Goal: Information Seeking & Learning: Compare options

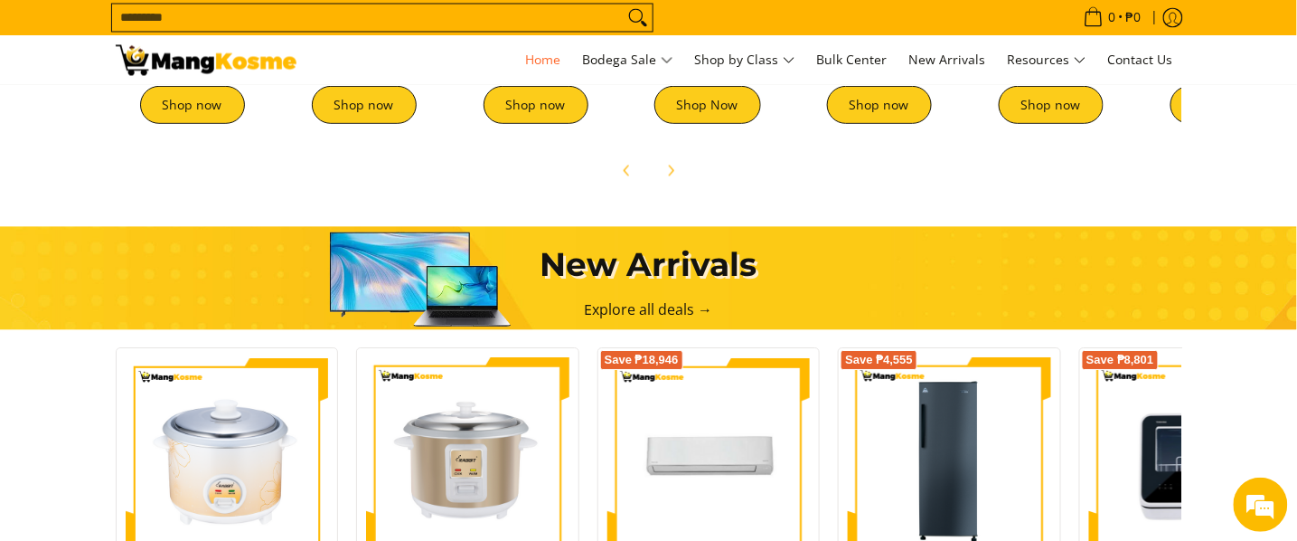
scroll to position [678, 0]
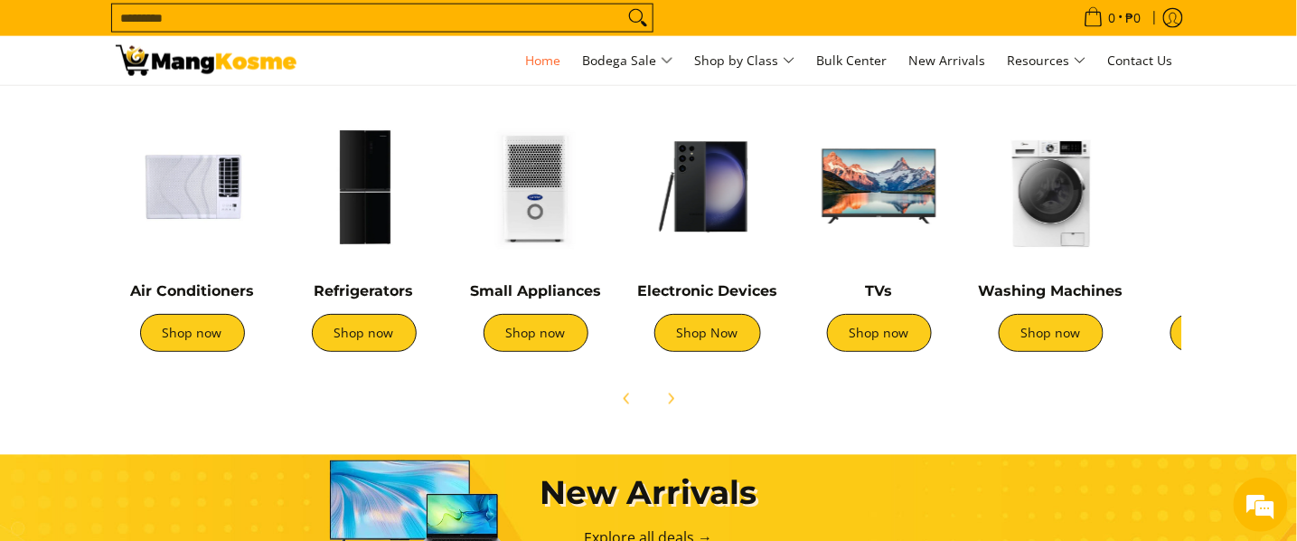
click at [191, 171] on img at bounding box center [193, 186] width 154 height 154
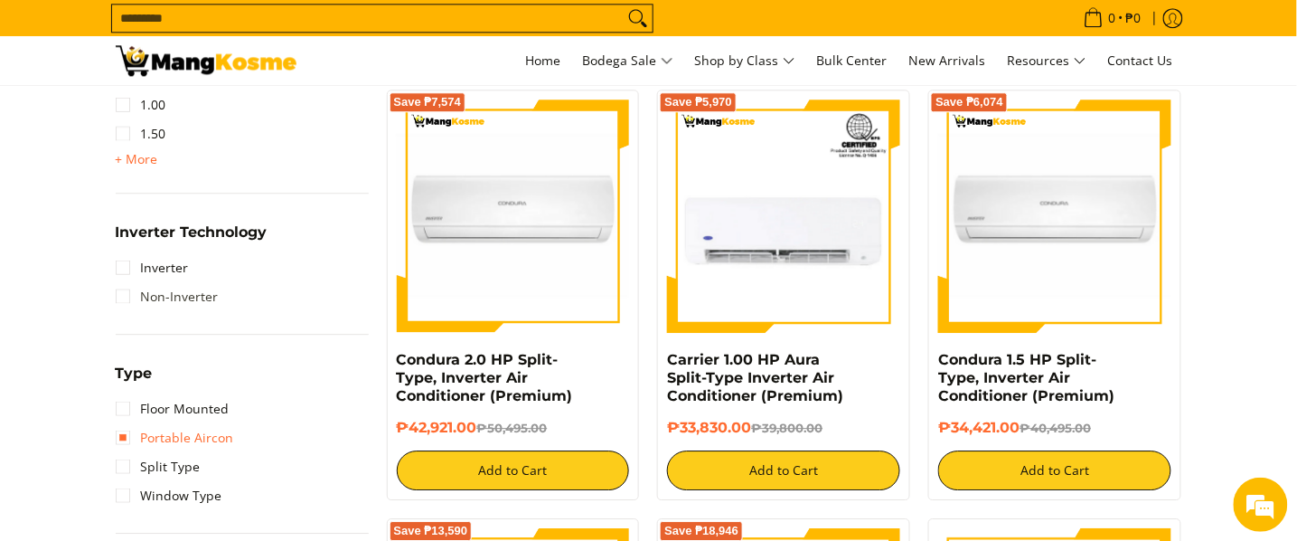
scroll to position [1203, 0]
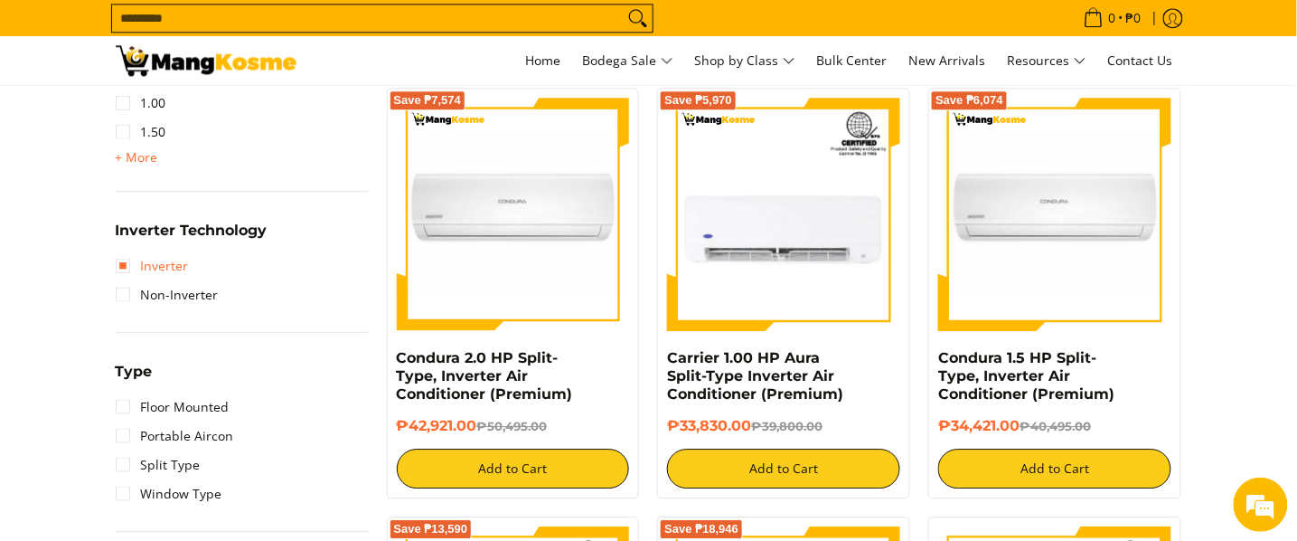
click at [180, 275] on link "Inverter" at bounding box center [152, 265] width 73 height 29
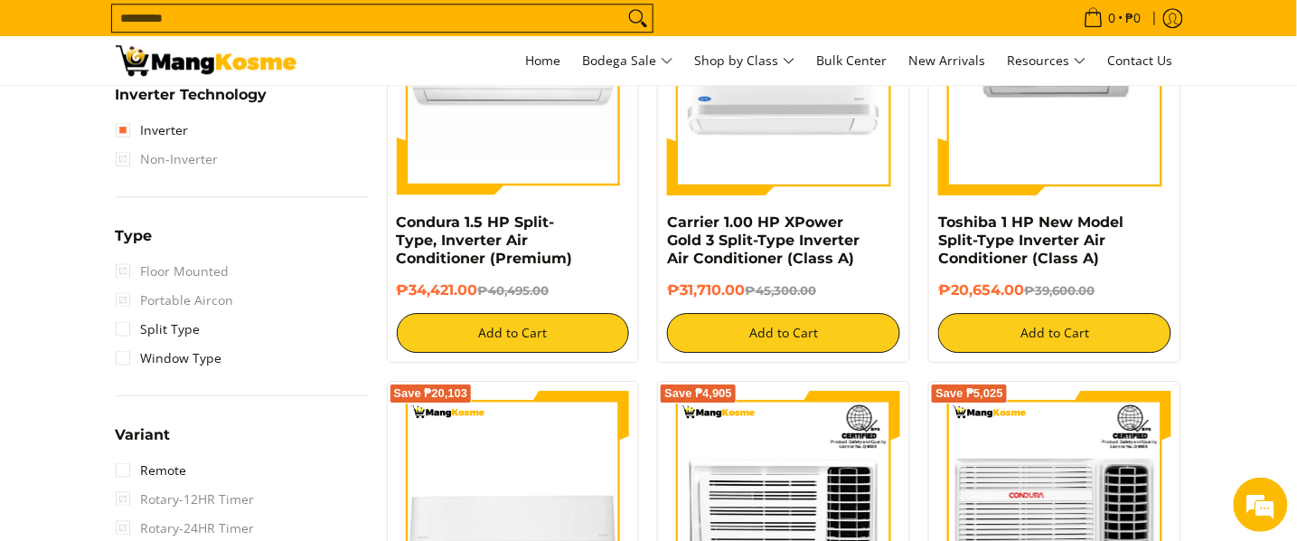
click at [171, 153] on span "Non-Inverter" at bounding box center [167, 159] width 103 height 29
click at [137, 158] on span "Non-Inverter" at bounding box center [167, 159] width 103 height 29
click at [119, 131] on link "Inverter" at bounding box center [152, 130] width 73 height 29
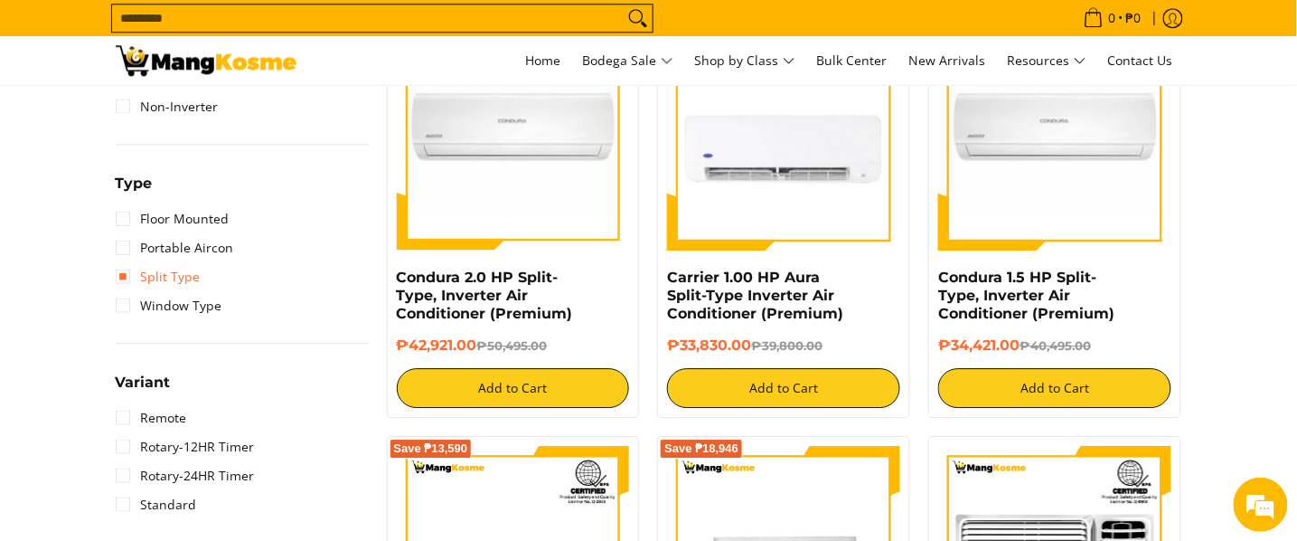
scroll to position [1114, 0]
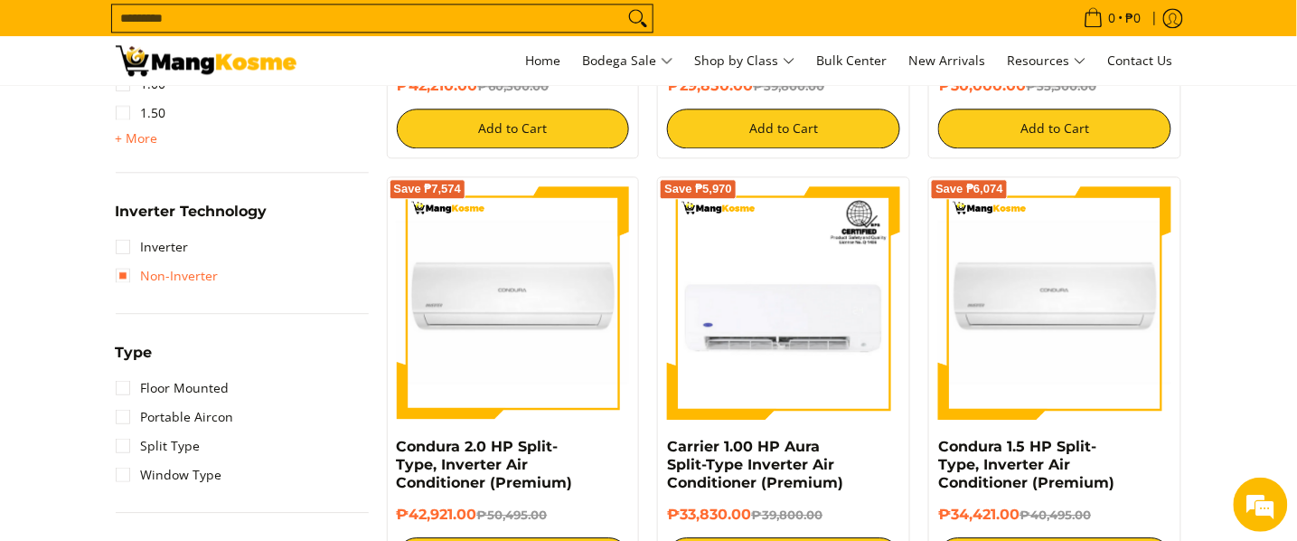
click at [160, 282] on link "Non-Inverter" at bounding box center [167, 275] width 103 height 29
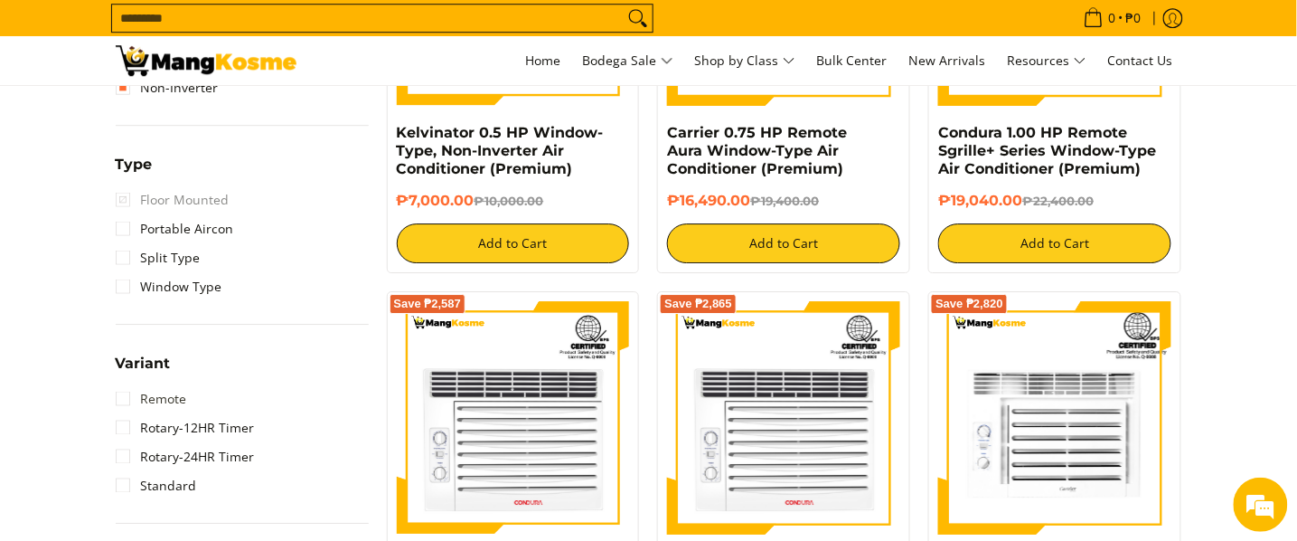
scroll to position [1474, 0]
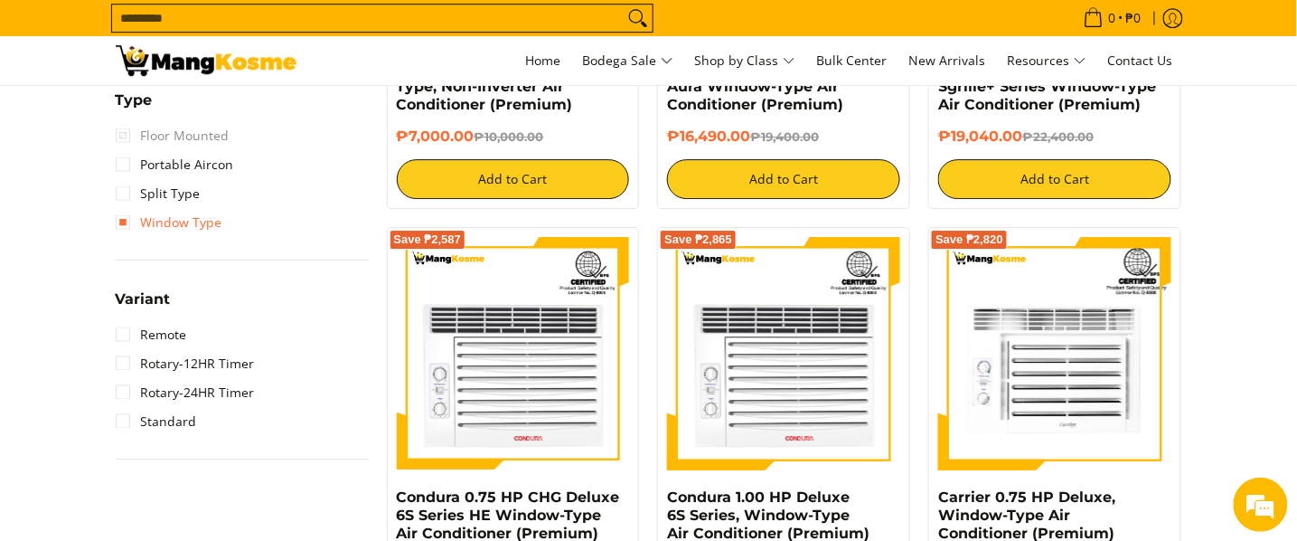
click at [178, 232] on link "Window Type" at bounding box center [169, 222] width 107 height 29
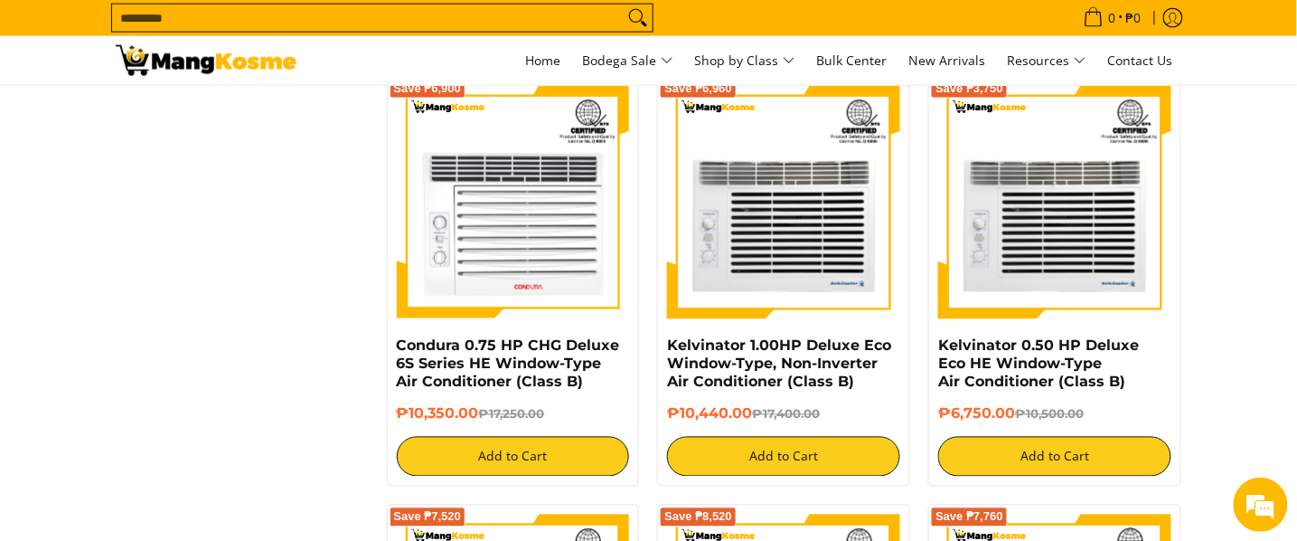
scroll to position [2440, 0]
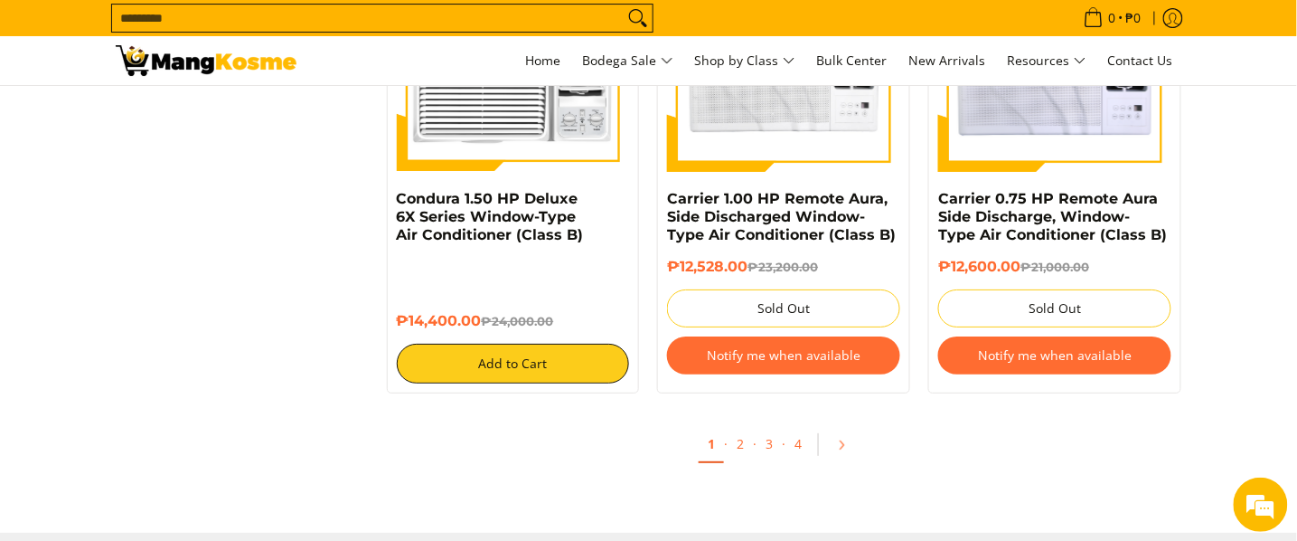
scroll to position [3661, 0]
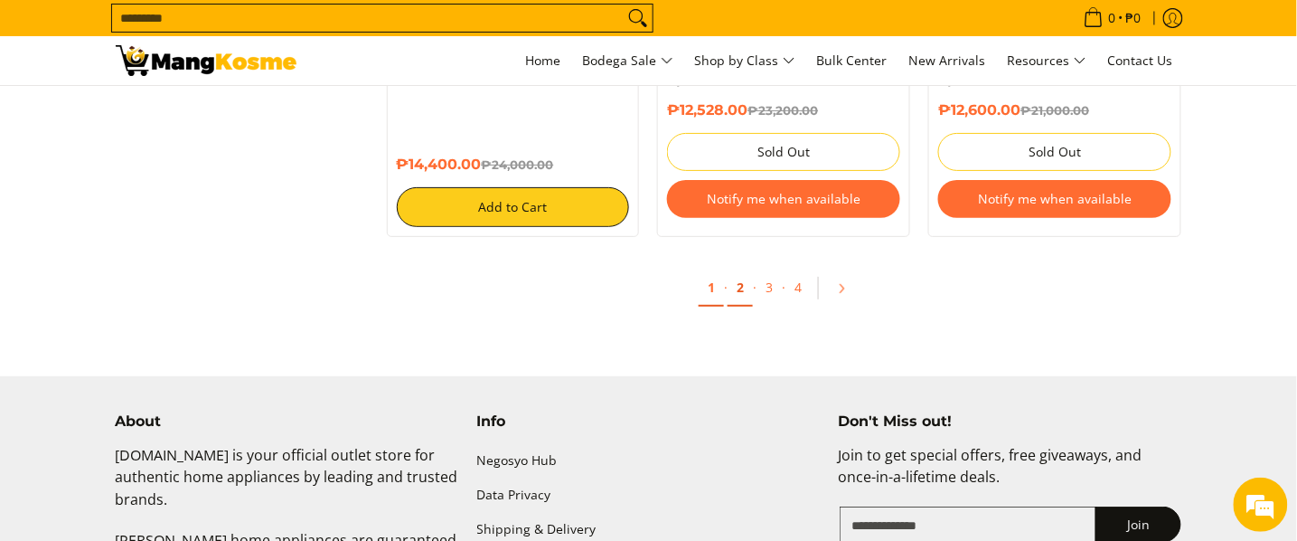
click at [743, 295] on link "2" at bounding box center [740, 287] width 25 height 37
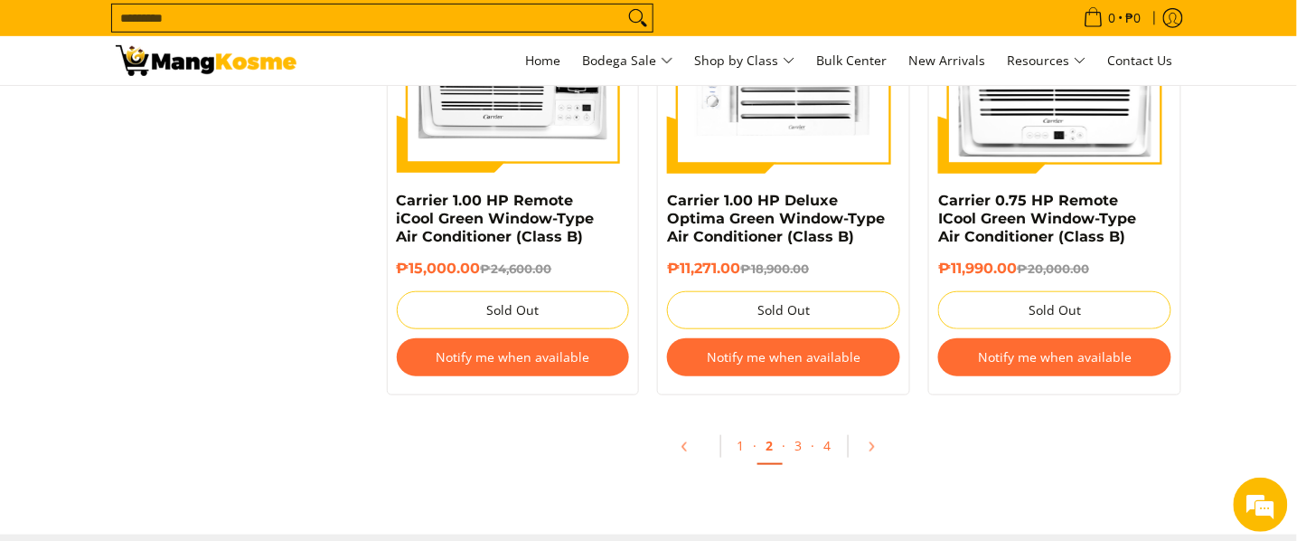
scroll to position [3846, 0]
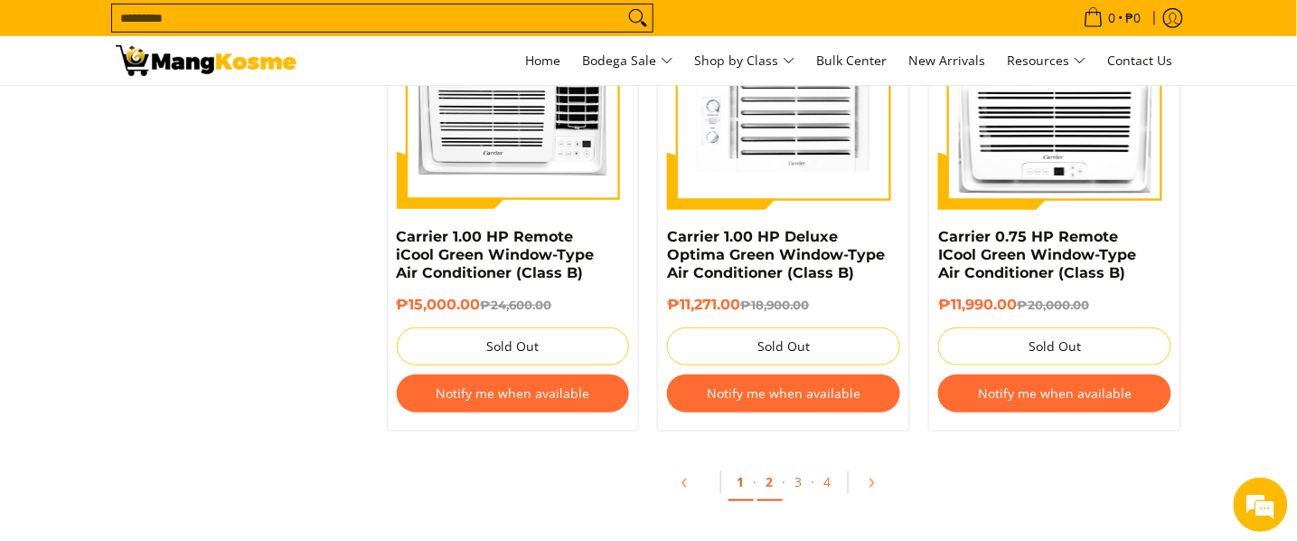
click at [742, 488] on link "1" at bounding box center [741, 482] width 25 height 37
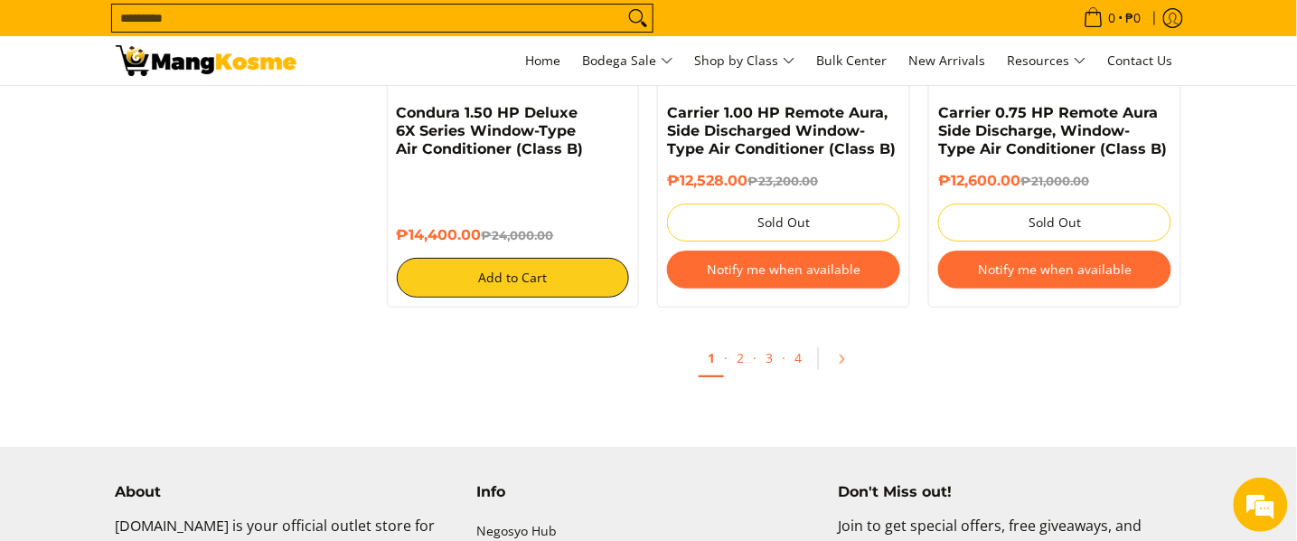
scroll to position [3796, 0]
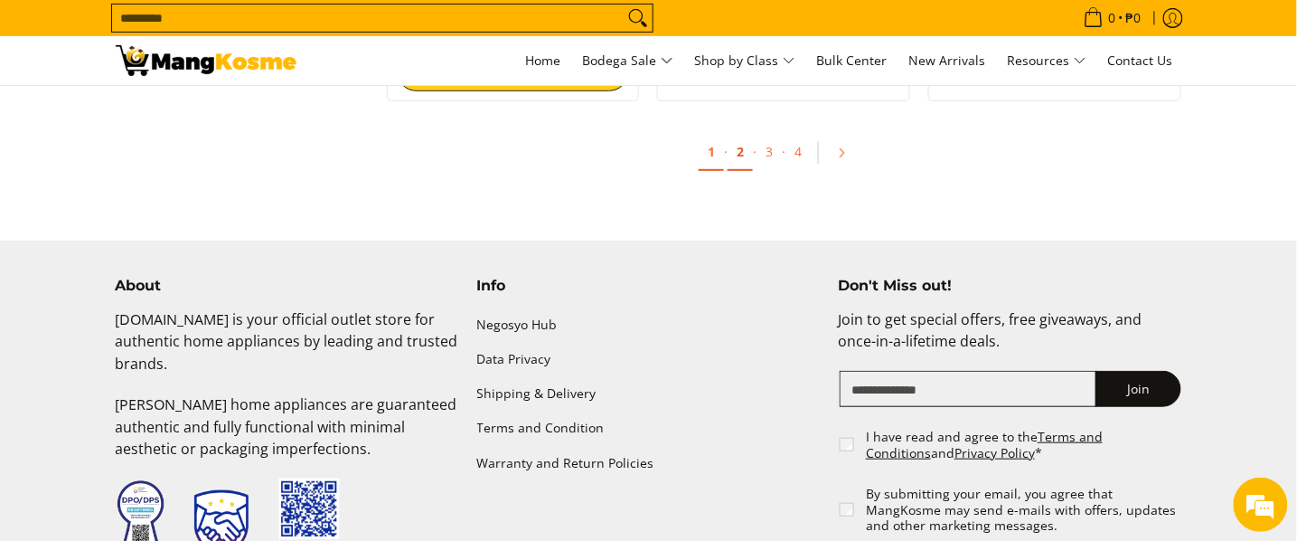
click at [738, 154] on link "2" at bounding box center [740, 152] width 25 height 37
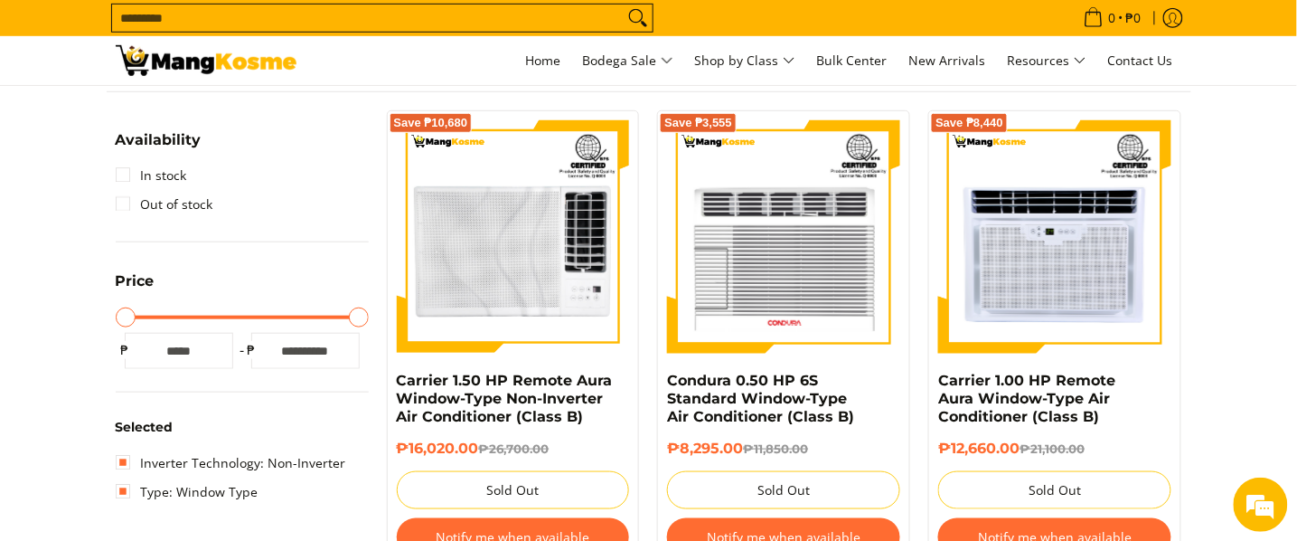
scroll to position [407, 0]
